Goal: Navigation & Orientation: Find specific page/section

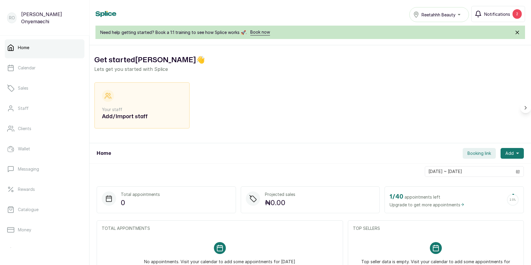
click at [497, 18] on button "Notifications 2" at bounding box center [498, 14] width 54 height 16
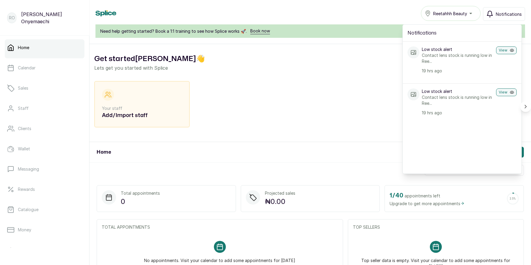
click at [321, 15] on div "Home Reetahhh Beauty Notifications Notifications Low stock alert Contact lens s…" at bounding box center [309, 13] width 429 height 15
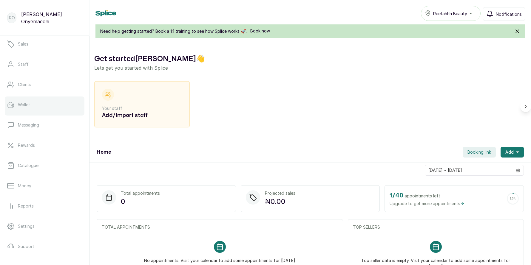
scroll to position [75, 0]
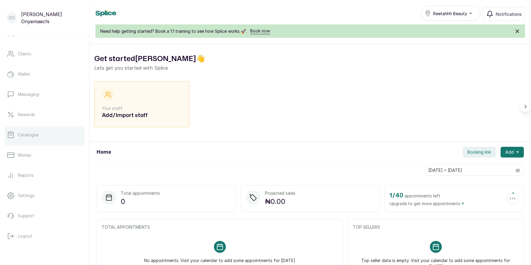
click at [28, 137] on p "Catalogue" at bounding box center [28, 135] width 21 height 6
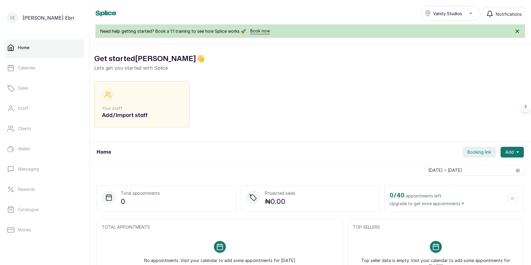
scroll to position [75, 0]
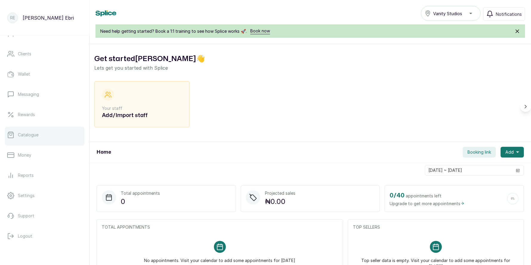
click at [30, 139] on link "Catalogue" at bounding box center [45, 135] width 80 height 17
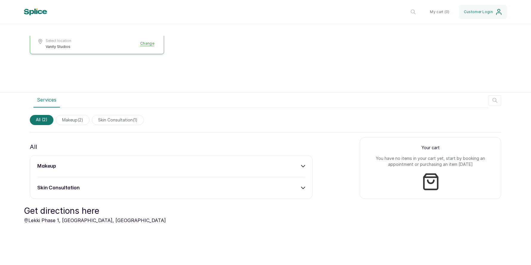
scroll to position [119, 0]
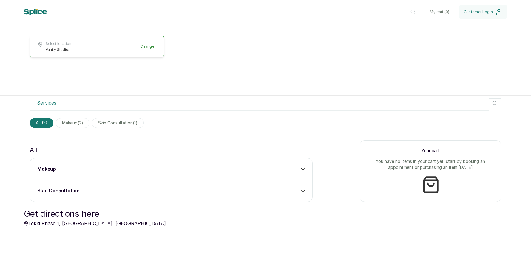
click at [168, 173] on div "makeup skin consultation" at bounding box center [171, 180] width 283 height 44
click at [263, 169] on div "makeup" at bounding box center [171, 169] width 268 height 7
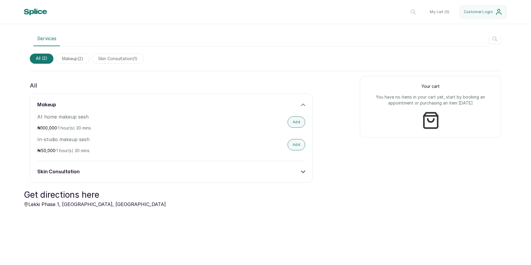
scroll to position [185, 0]
